Goal: Task Accomplishment & Management: Use online tool/utility

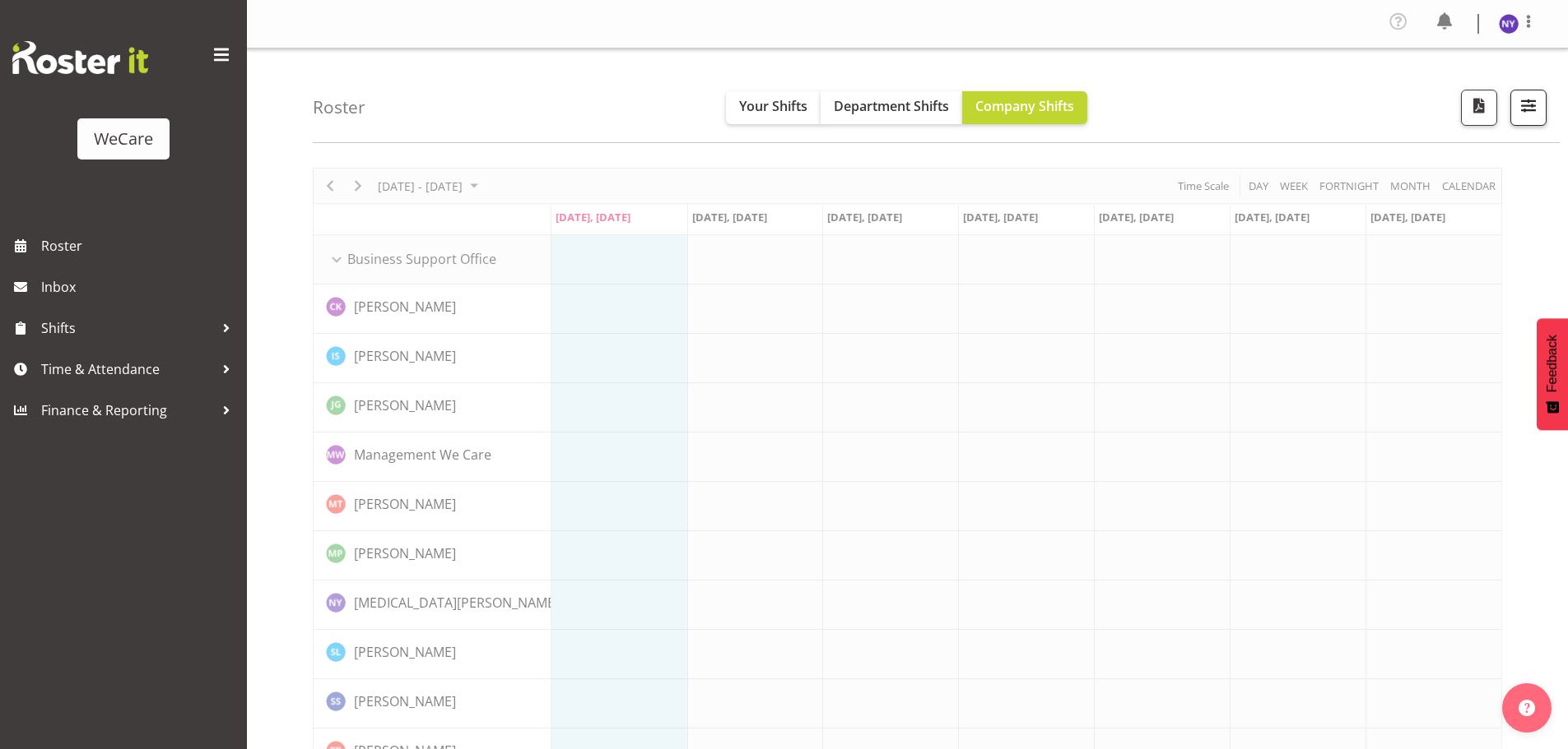
click at [1539, 102] on span "button" at bounding box center [1528, 105] width 22 height 22
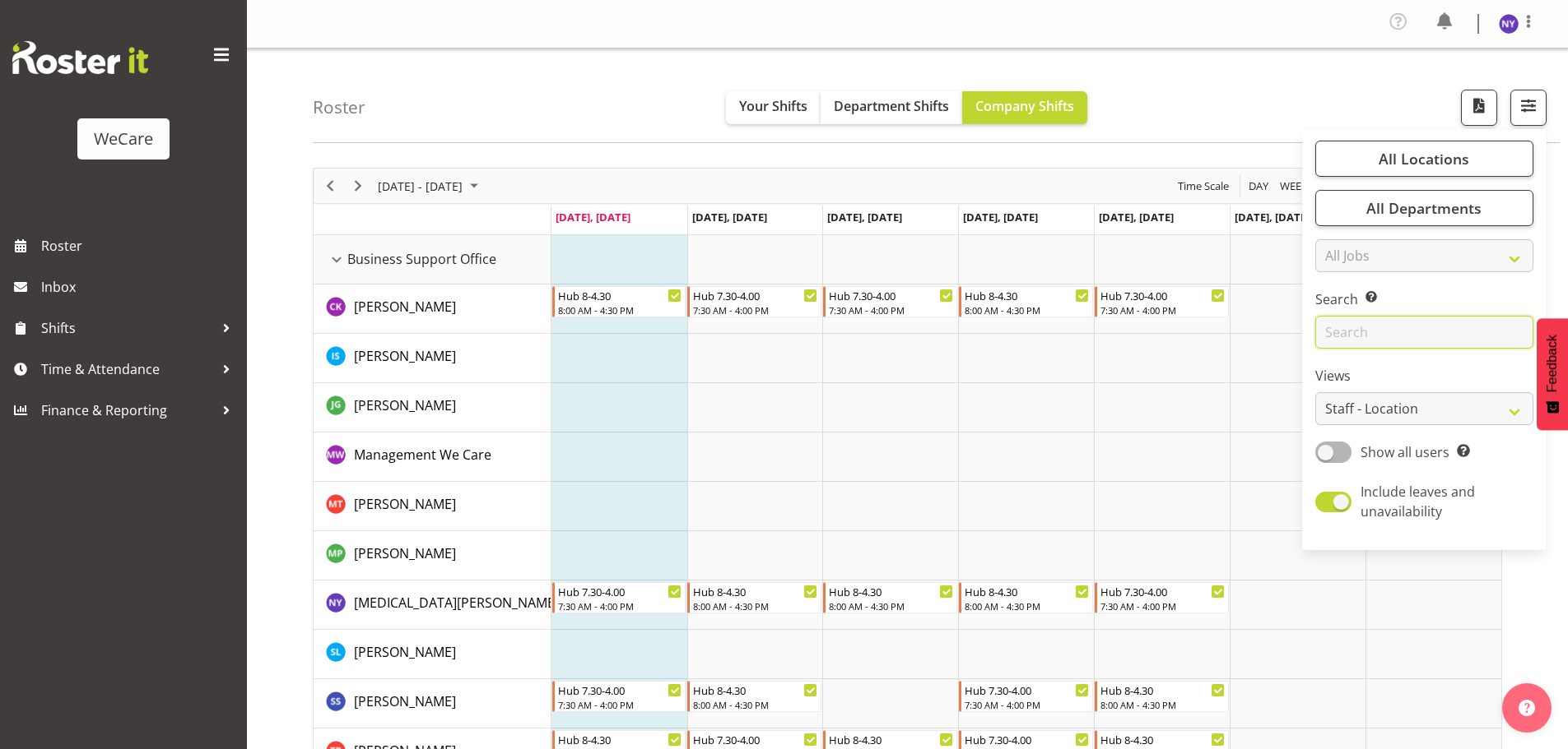
drag, startPoint x: 1360, startPoint y: 333, endPoint x: 1349, endPoint y: 283, distance: 51.2
click at [1360, 333] on input "text" at bounding box center [1424, 332] width 219 height 33
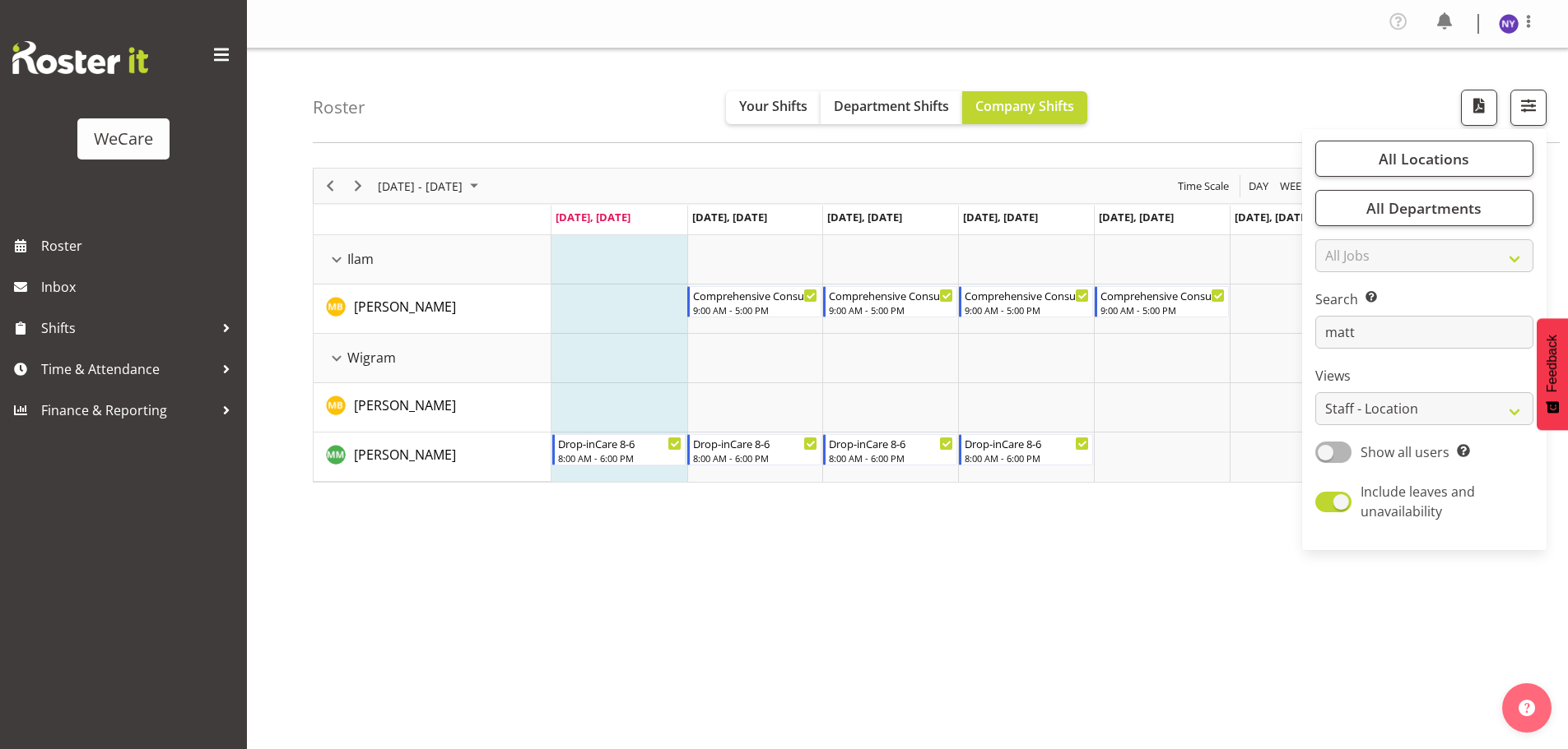
click at [1118, 524] on div "[DATE] - [DATE] [DATE] Day Week Fortnight Month calendar Month Agenda Time Scal…" at bounding box center [940, 485] width 1255 height 658
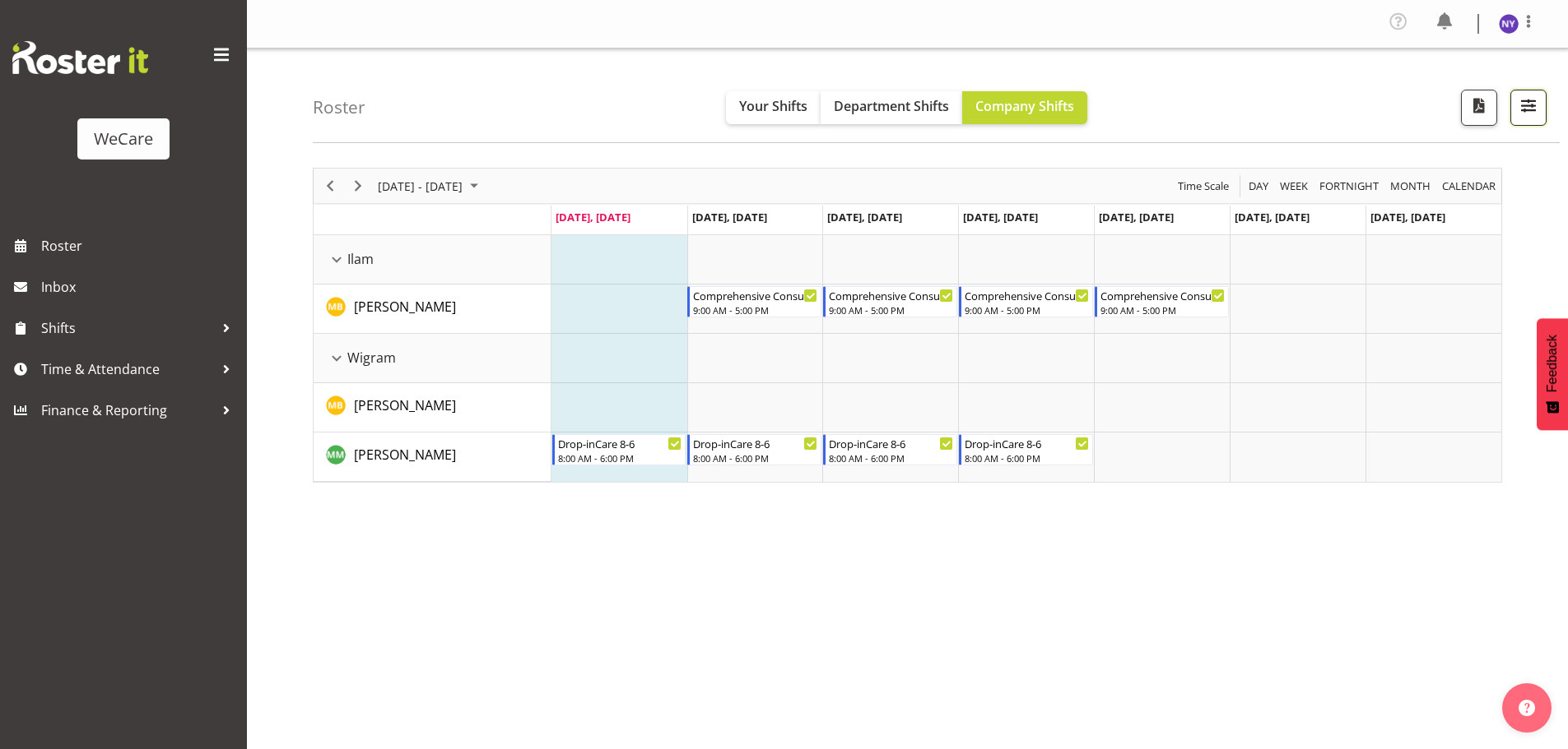
click at [1535, 108] on span "button" at bounding box center [1528, 105] width 22 height 22
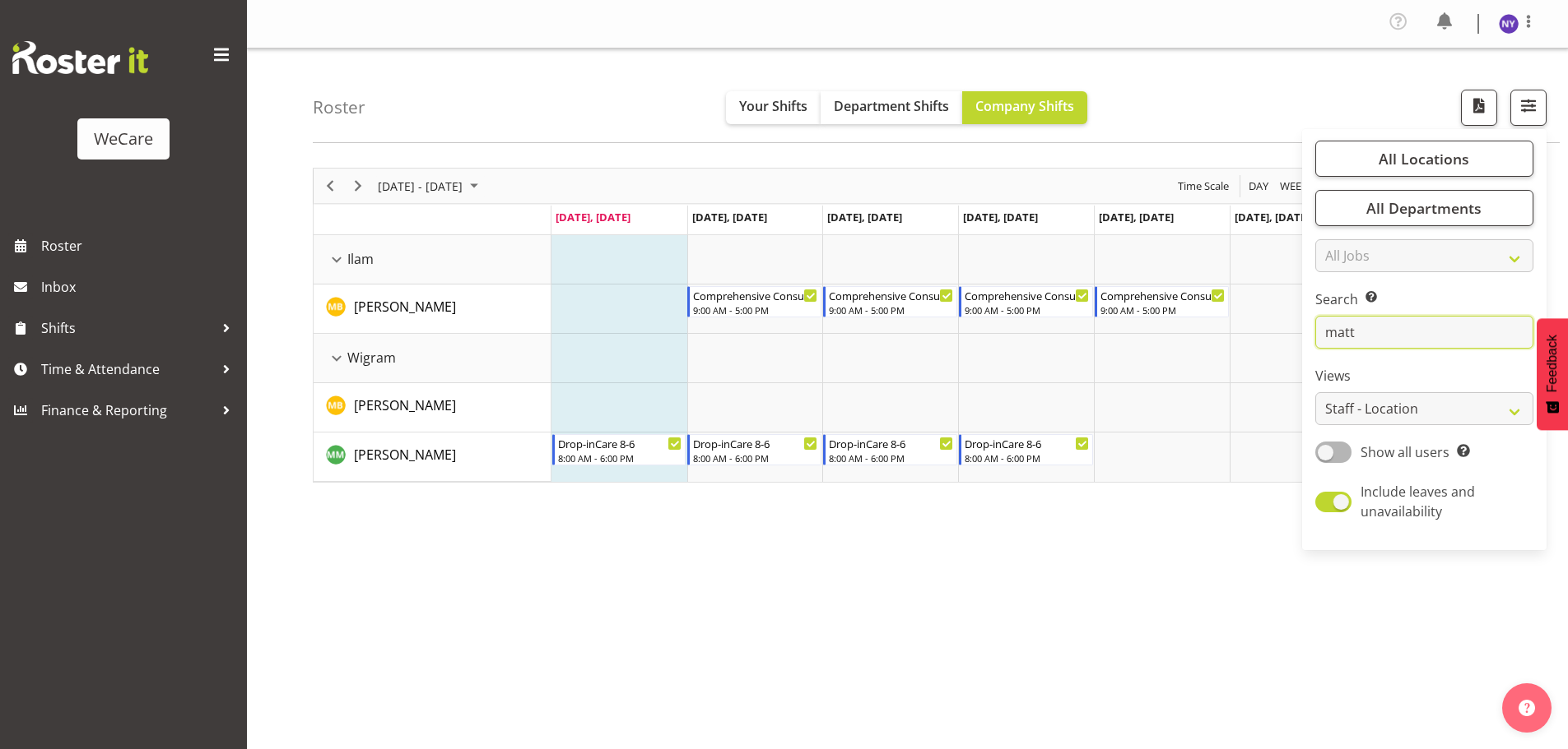
drag, startPoint x: 1367, startPoint y: 333, endPoint x: 1142, endPoint y: 314, distance: 225.8
click at [1169, 332] on div "Roster Your Shifts Department Shifts Company Shifts All Locations Clear Busines…" at bounding box center [907, 431] width 1320 height 765
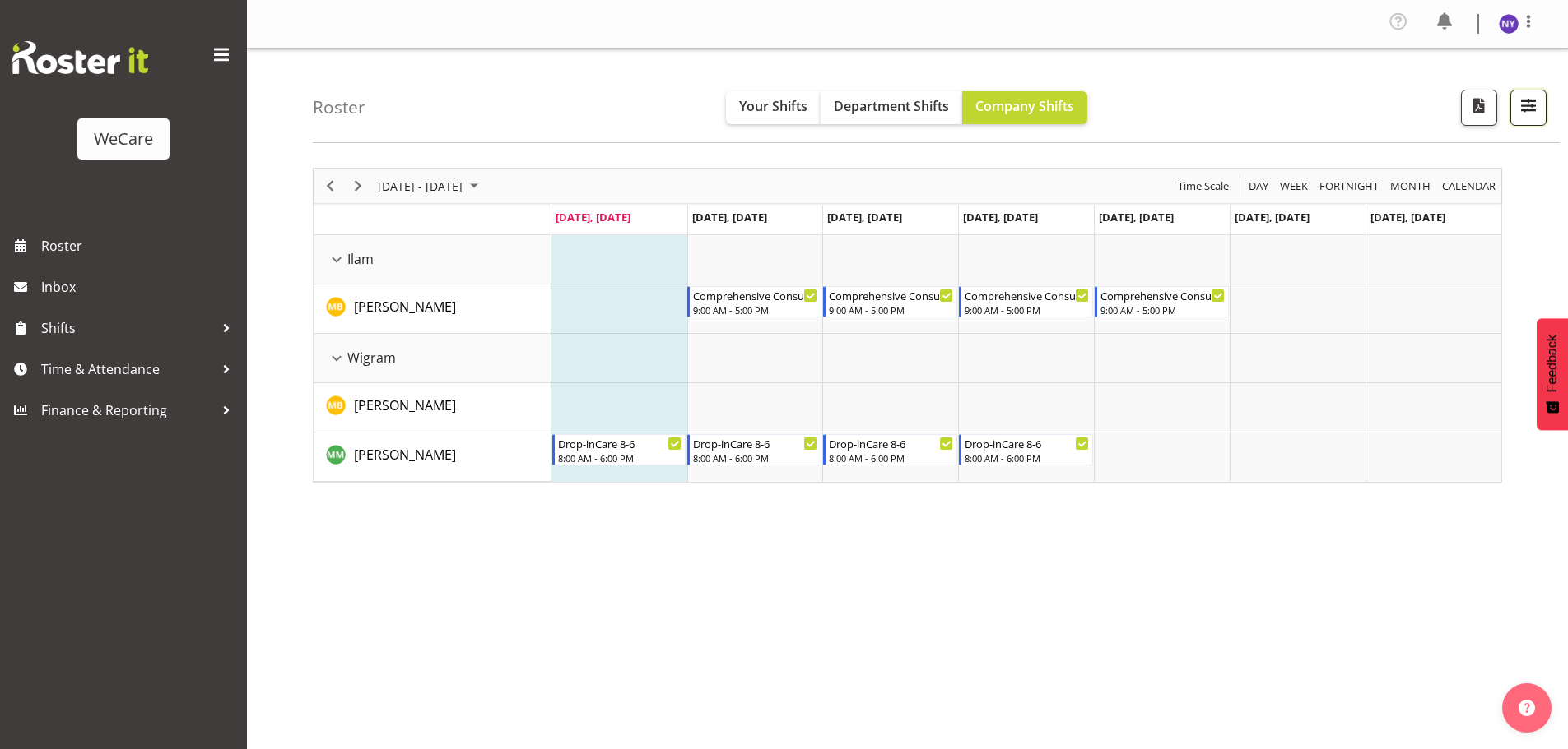
click at [1520, 105] on span "button" at bounding box center [1528, 105] width 22 height 22
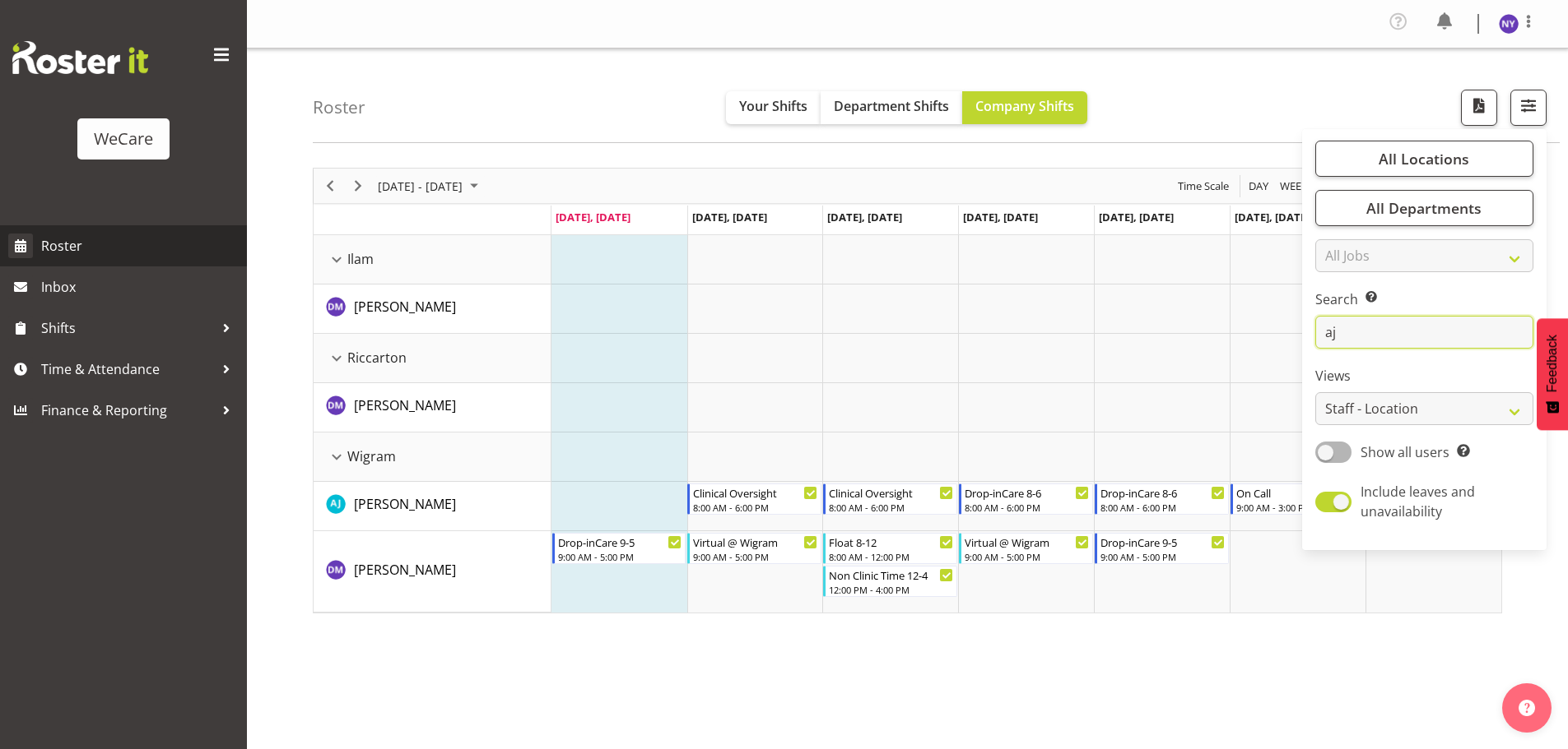
type input "aj"
drag, startPoint x: 1243, startPoint y: 359, endPoint x: 1220, endPoint y: 362, distance: 23.2
click at [1213, 361] on div "Roster Your Shifts Department Shifts Company Shifts All Locations Clear Busines…" at bounding box center [907, 431] width 1320 height 765
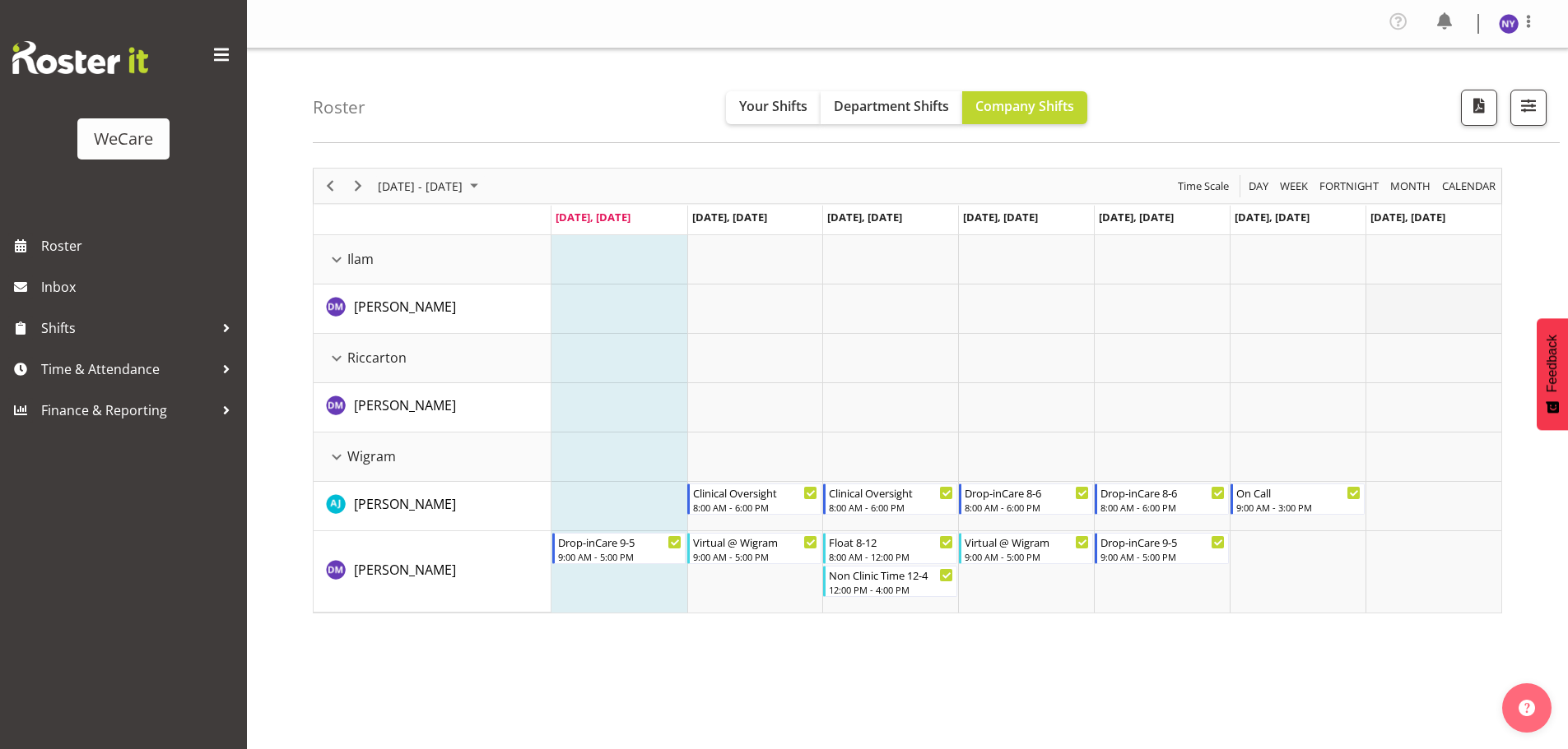
drag, startPoint x: 1384, startPoint y: 333, endPoint x: 1388, endPoint y: 306, distance: 27.3
click at [1384, 333] on td "Timeline Week of September 8, 2025" at bounding box center [1433, 309] width 136 height 50
click at [1515, 111] on button "button" at bounding box center [1528, 108] width 37 height 37
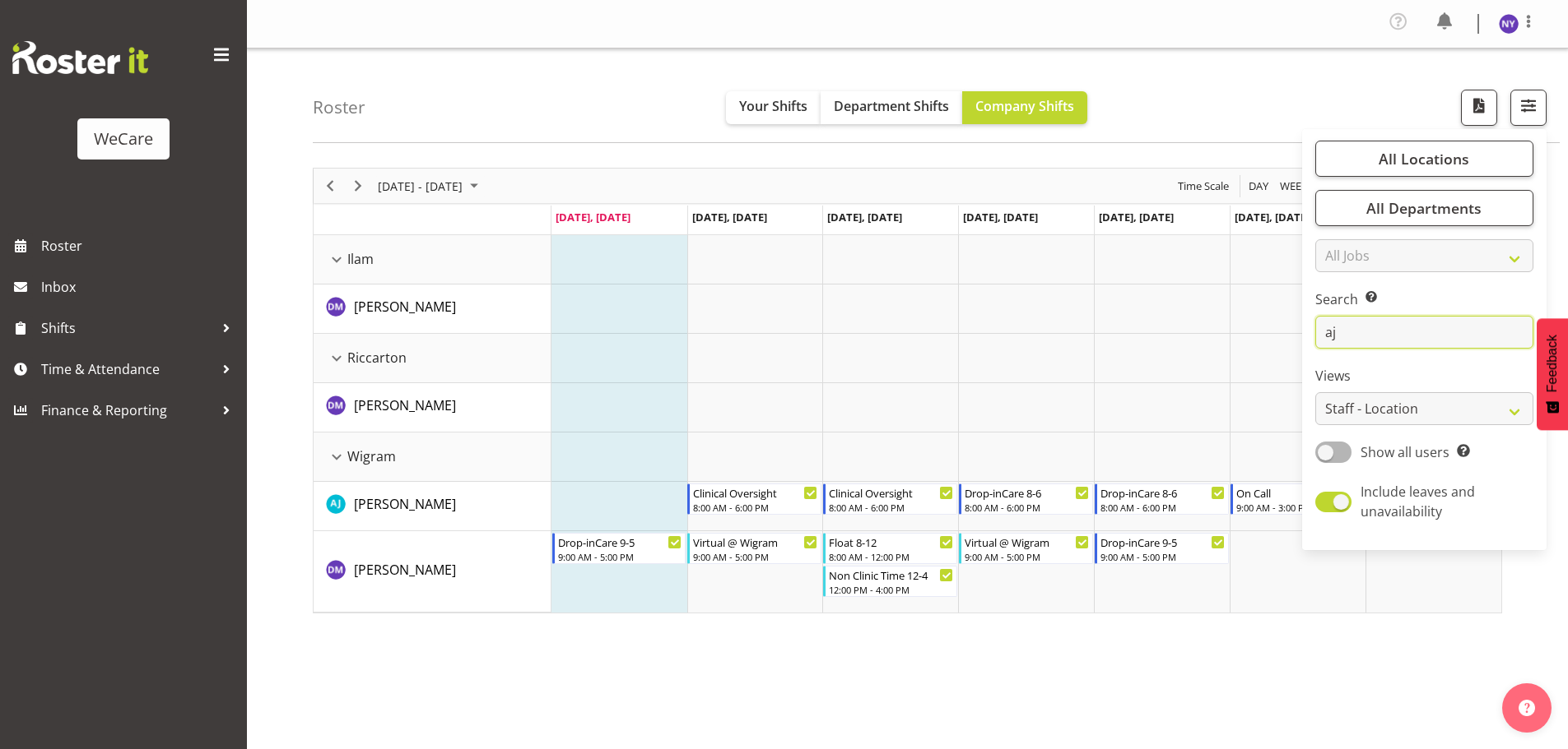
drag, startPoint x: 1375, startPoint y: 317, endPoint x: 1279, endPoint y: 333, distance: 97.3
click at [1298, 337] on div "Roster Your Shifts Department Shifts Company Shifts All Locations Clear Busines…" at bounding box center [907, 431] width 1320 height 765
